Goal: Task Accomplishment & Management: Use online tool/utility

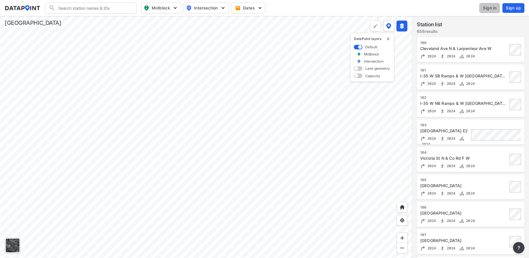
click at [488, 8] on span "Sign in" at bounding box center [488, 8] width 13 height 6
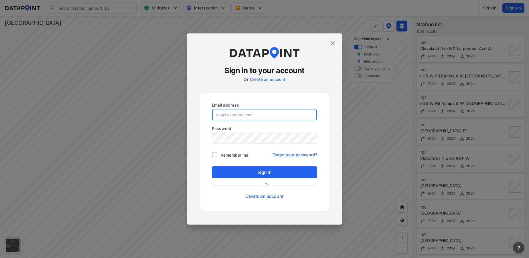
type input "[EMAIL_ADDRESS][DOMAIN_NAME][PERSON_NAME]"
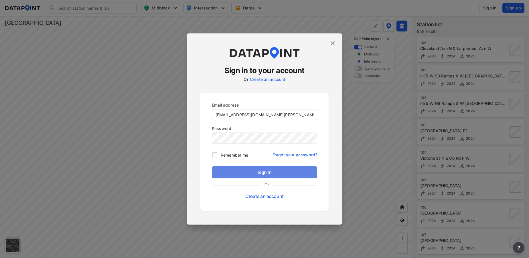
click at [259, 175] on span "Sign in" at bounding box center [264, 172] width 96 height 7
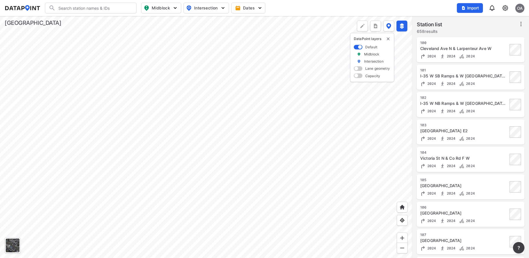
click at [503, 12] on div "Import OA" at bounding box center [489, 7] width 67 height 13
click at [505, 8] on img at bounding box center [504, 8] width 7 height 7
click at [484, 21] on link "Data management" at bounding box center [480, 22] width 49 height 6
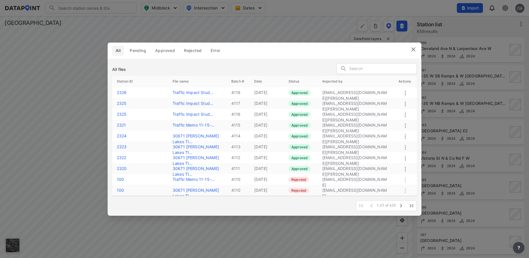
click at [412, 47] on img at bounding box center [413, 49] width 7 height 7
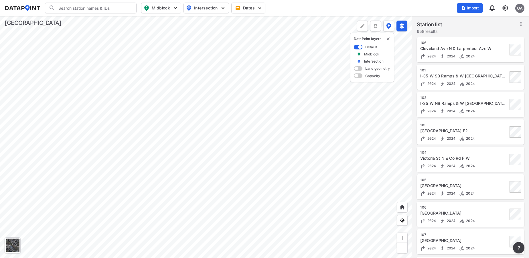
click at [502, 8] on img at bounding box center [504, 8] width 7 height 7
click at [480, 41] on link "Station management" at bounding box center [480, 43] width 49 height 6
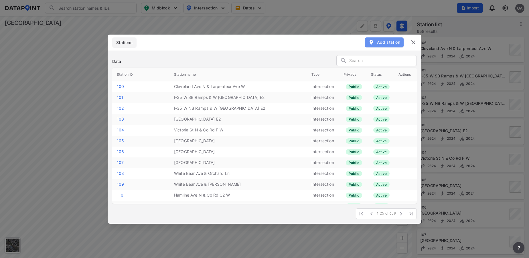
click at [389, 45] on span "Add station" at bounding box center [384, 42] width 32 height 6
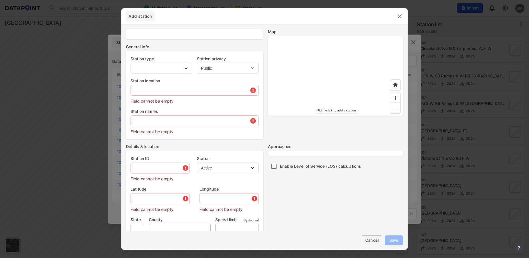
type input "112"
select select "1"
